Goal: Navigation & Orientation: Understand site structure

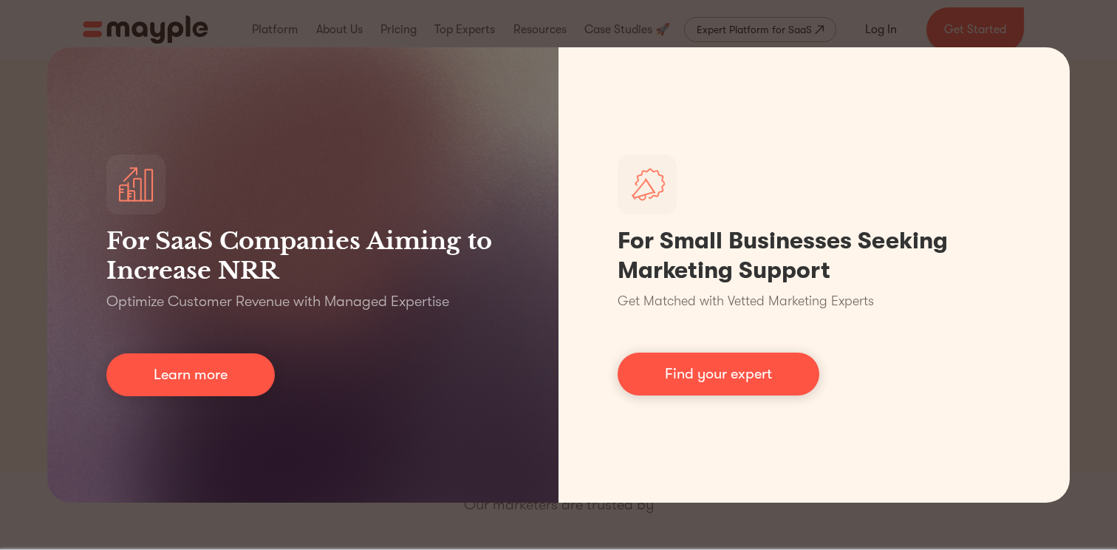
click at [1010, 33] on div "For SaaS Companies Aiming to Increase NRR Optimize Customer Revenue with Manage…" at bounding box center [558, 275] width 1117 height 550
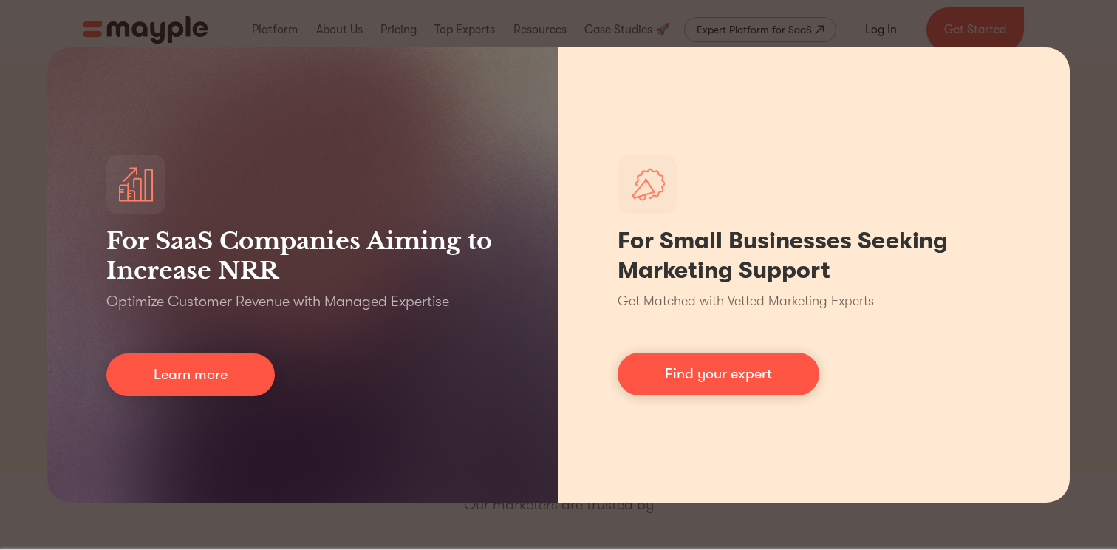
drag, startPoint x: 1041, startPoint y: 35, endPoint x: 1045, endPoint y: 81, distance: 46.7
click at [1042, 38] on div "For SaaS Companies Aiming to Increase NRR Optimize Customer Revenue with Manage…" at bounding box center [558, 275] width 1117 height 550
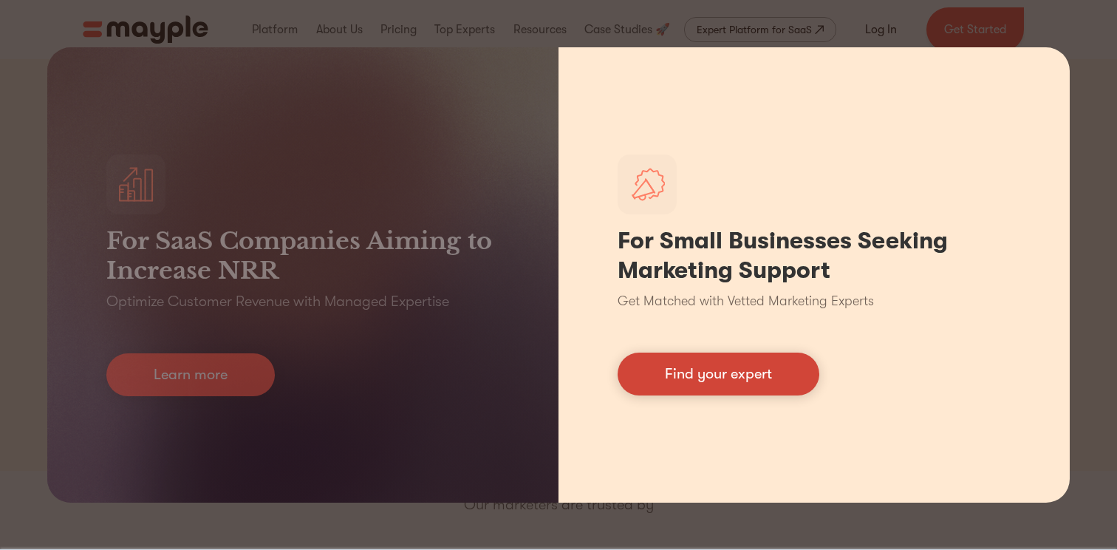
click at [722, 390] on link "Find your expert" at bounding box center [719, 373] width 202 height 43
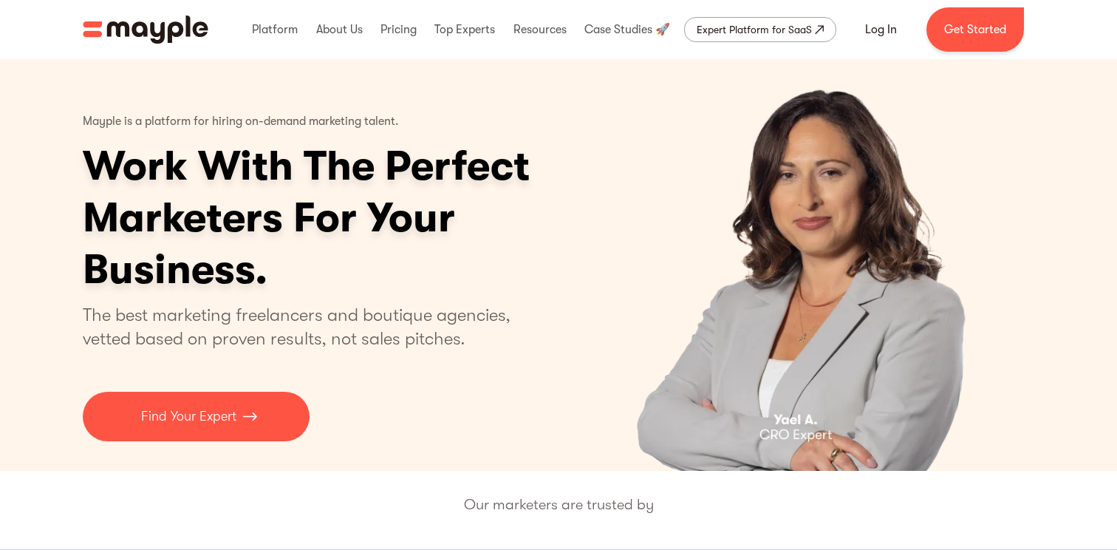
click at [274, 261] on h1 "Work With The Perfect Marketers For Your Business." at bounding box center [364, 217] width 562 height 155
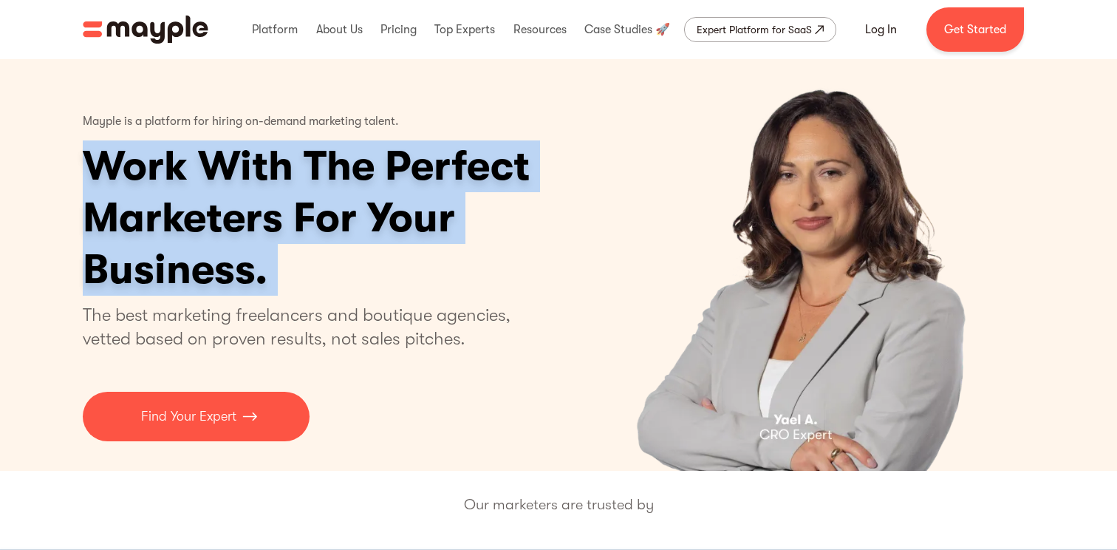
click at [274, 261] on h1 "Work With The Perfect Marketers For Your Business." at bounding box center [364, 217] width 562 height 155
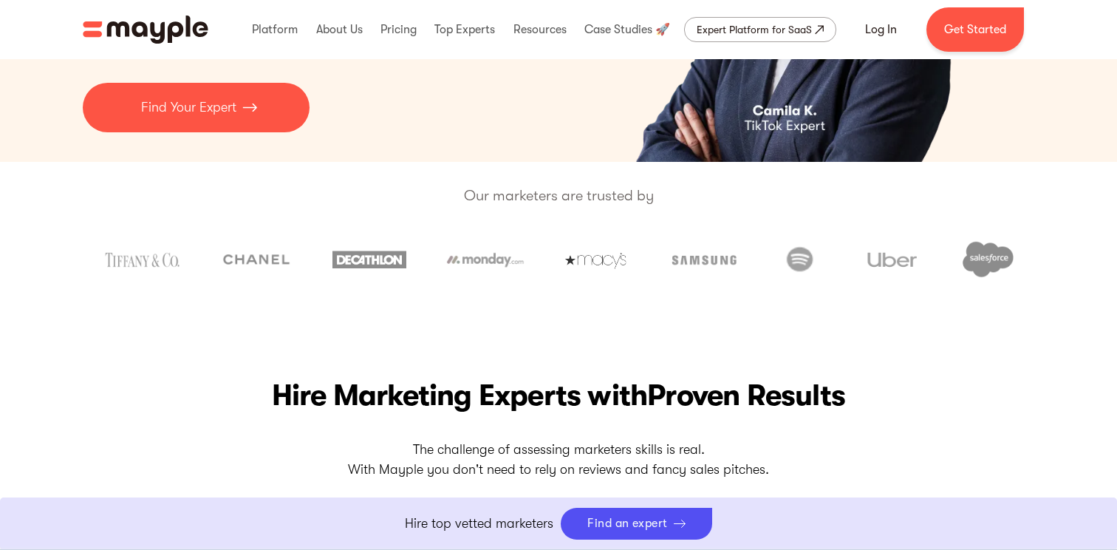
scroll to position [313, 0]
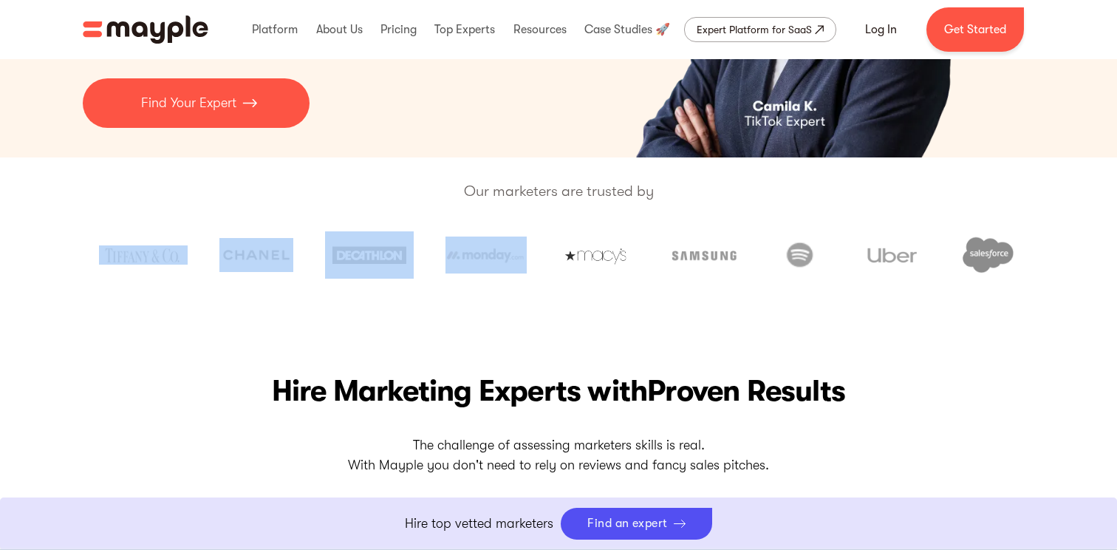
drag, startPoint x: 429, startPoint y: 265, endPoint x: 171, endPoint y: 276, distance: 258.1
click at [170, 276] on div at bounding box center [559, 254] width 952 height 69
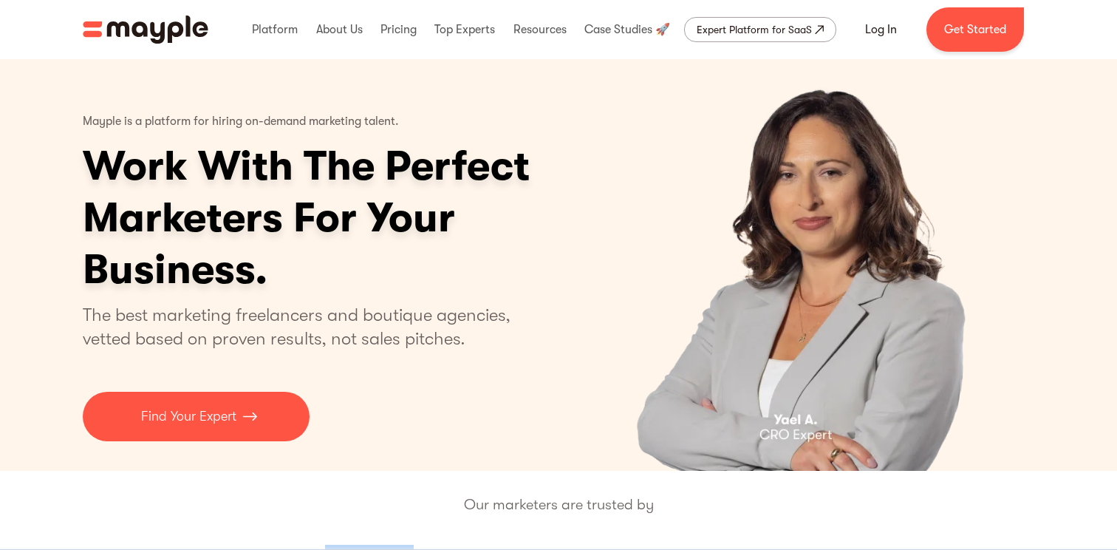
scroll to position [3, 0]
